Goal: Navigation & Orientation: Find specific page/section

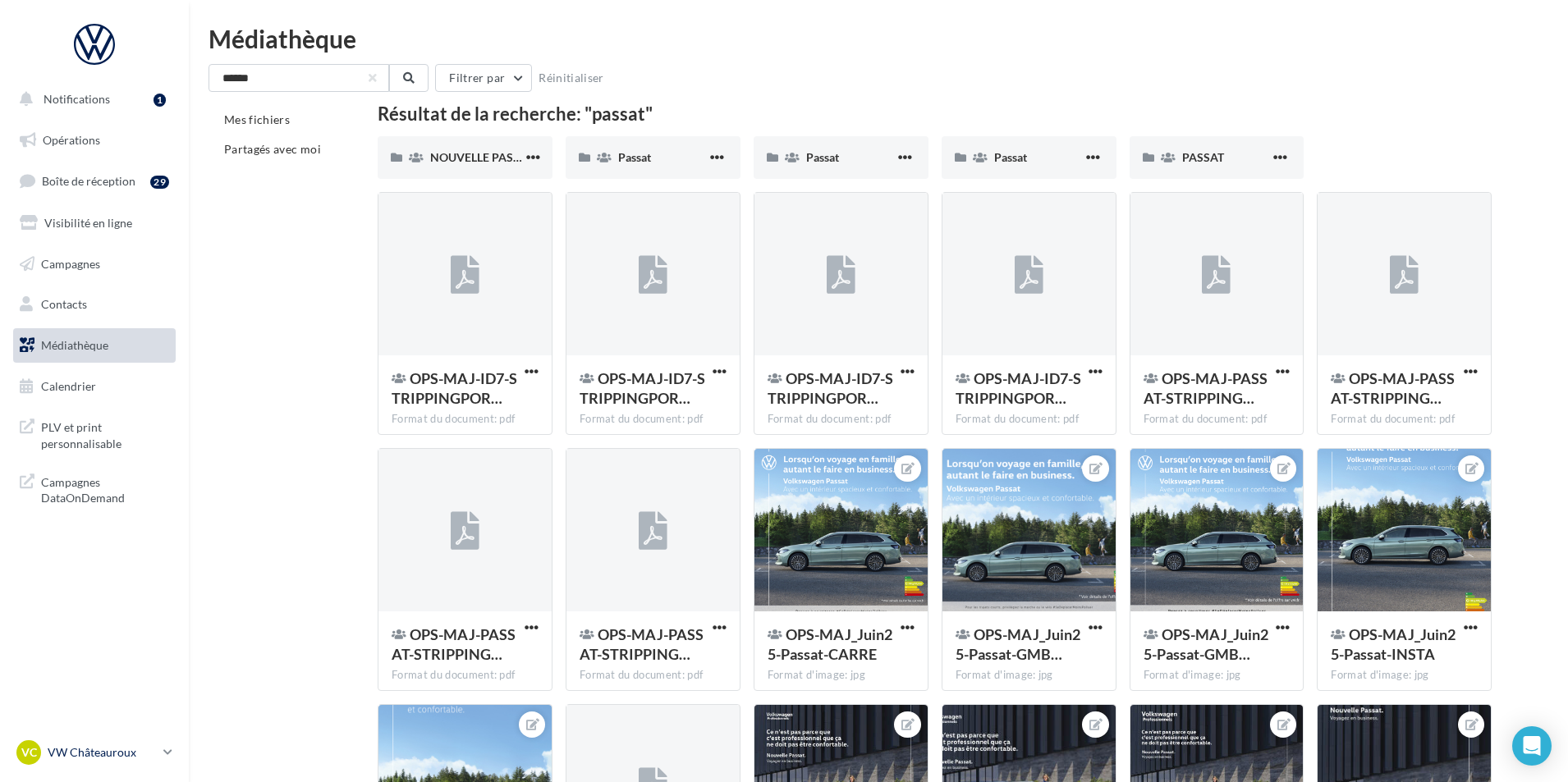
click at [150, 757] on p "VW Châteauroux" at bounding box center [101, 752] width 109 height 16
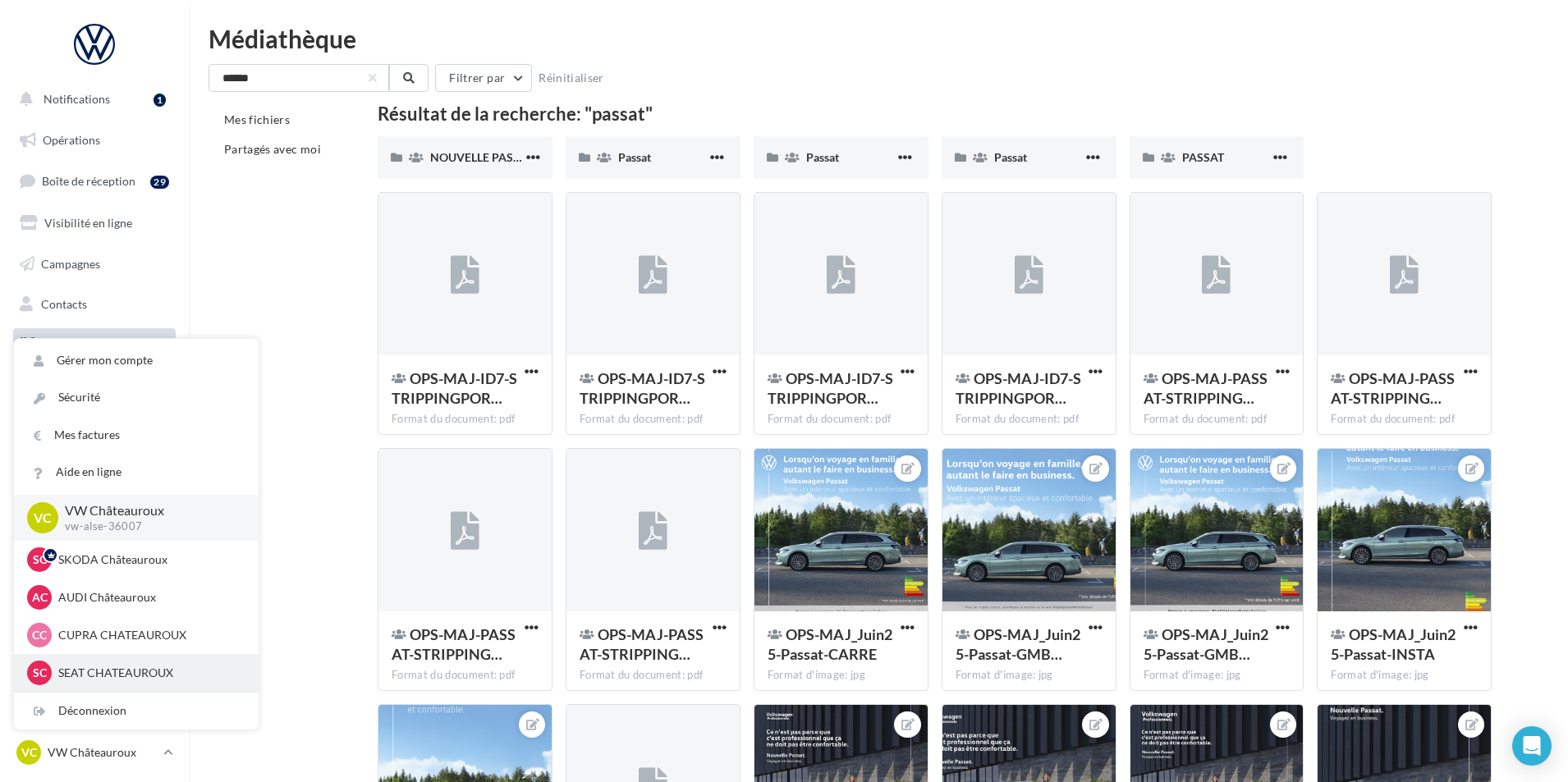
click at [159, 661] on div "SC SEAT CHATEAUROUX seat-chateauroux-36007" at bounding box center [137, 673] width 218 height 25
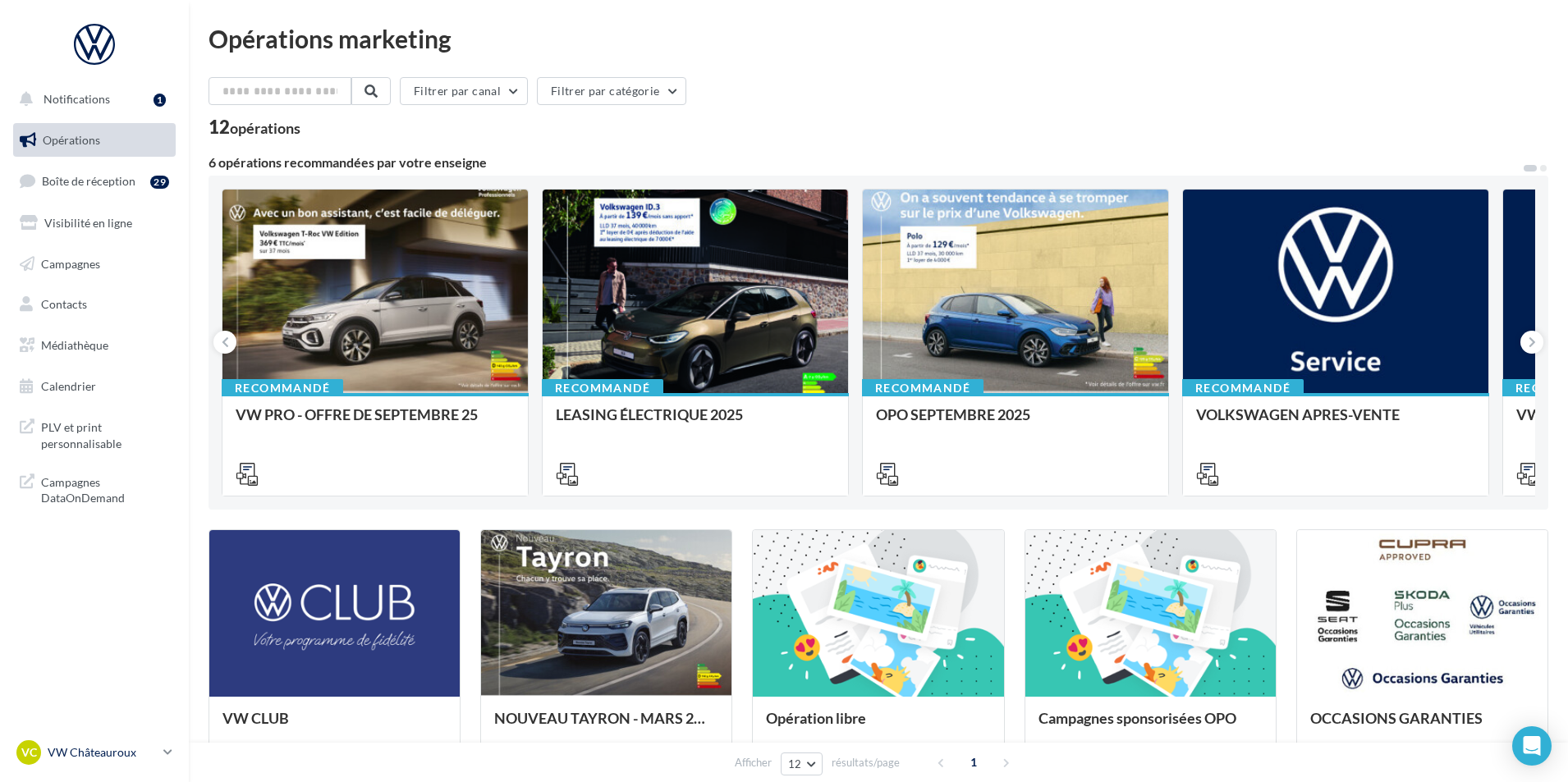
click at [154, 752] on p "VW Châteauroux" at bounding box center [101, 752] width 109 height 16
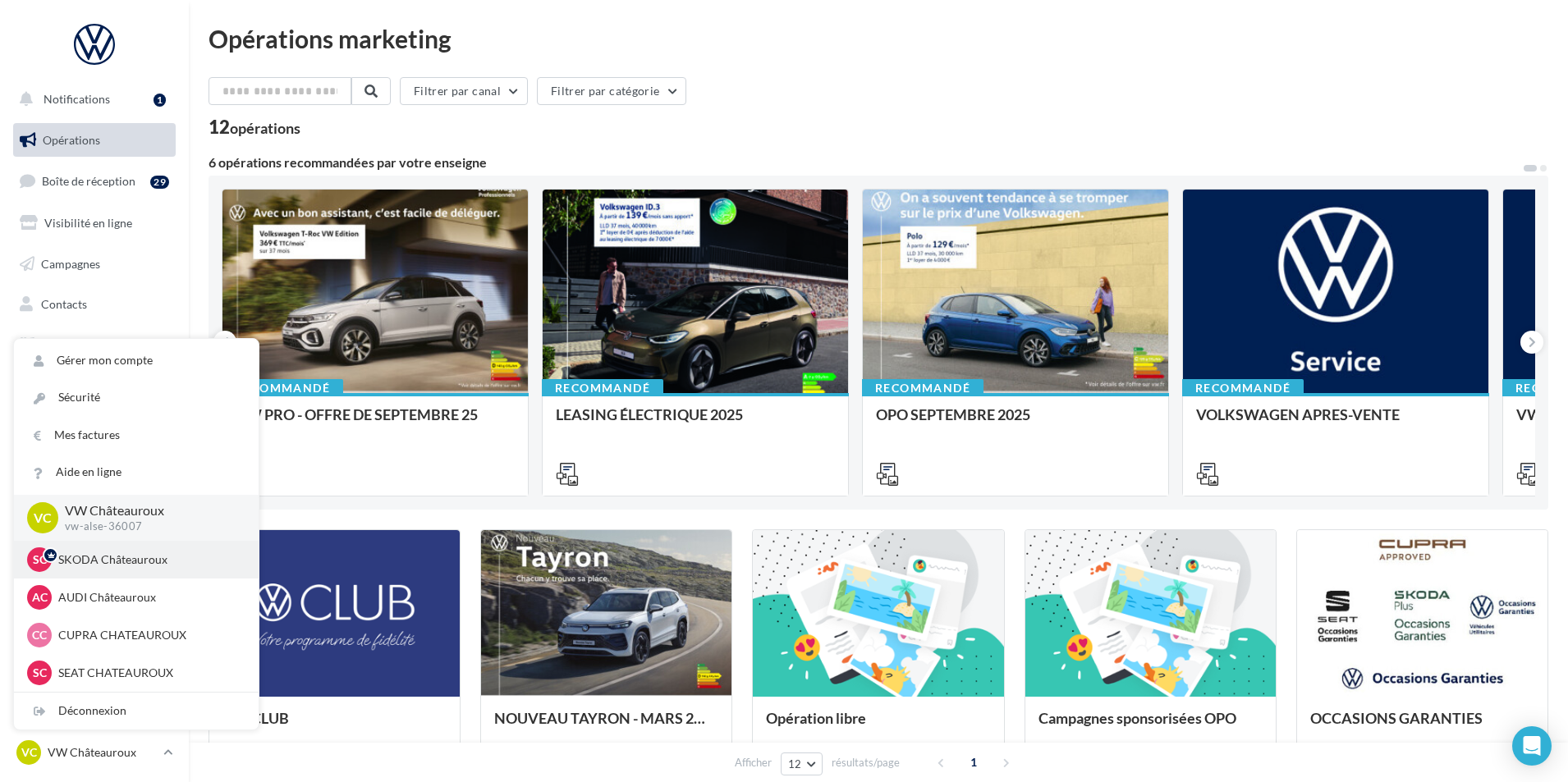
click at [124, 555] on p "SKODA Châteauroux" at bounding box center [149, 559] width 180 height 16
